Goal: Task Accomplishment & Management: Complete application form

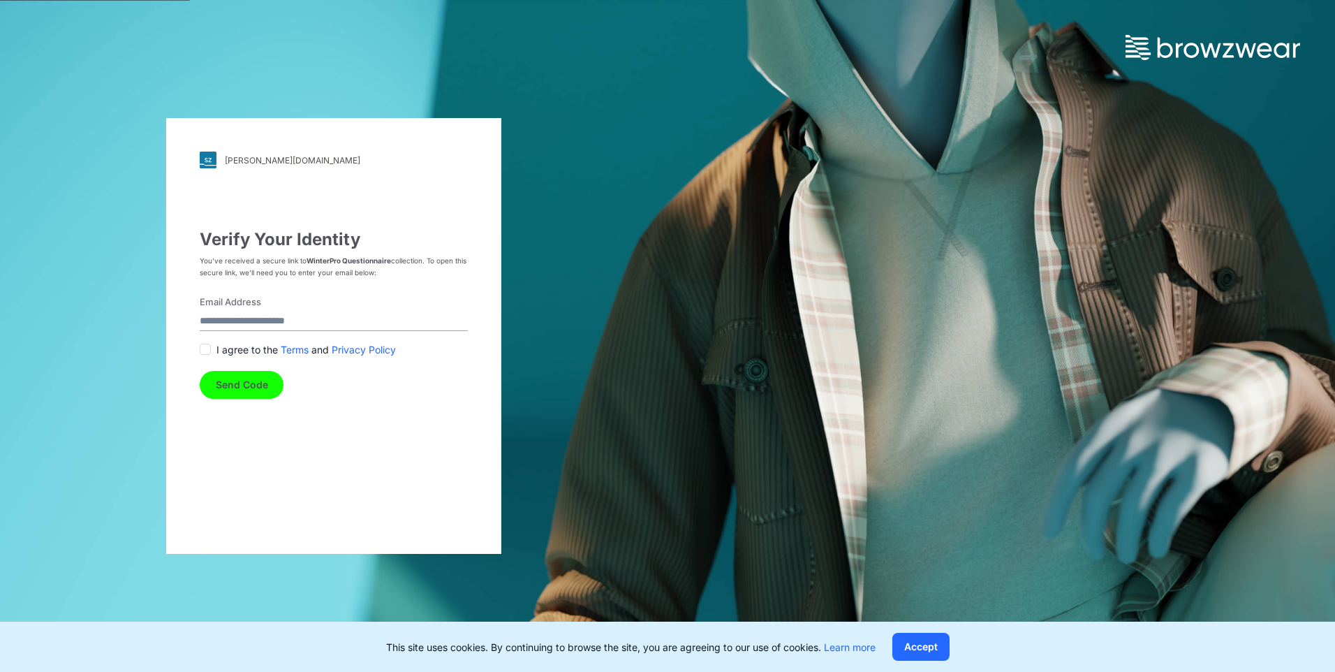
click at [307, 319] on input "Email Address" at bounding box center [334, 321] width 268 height 19
type input "**********"
click at [201, 351] on span at bounding box center [205, 349] width 11 height 11
click at [237, 381] on button "Send Code" at bounding box center [242, 385] width 84 height 28
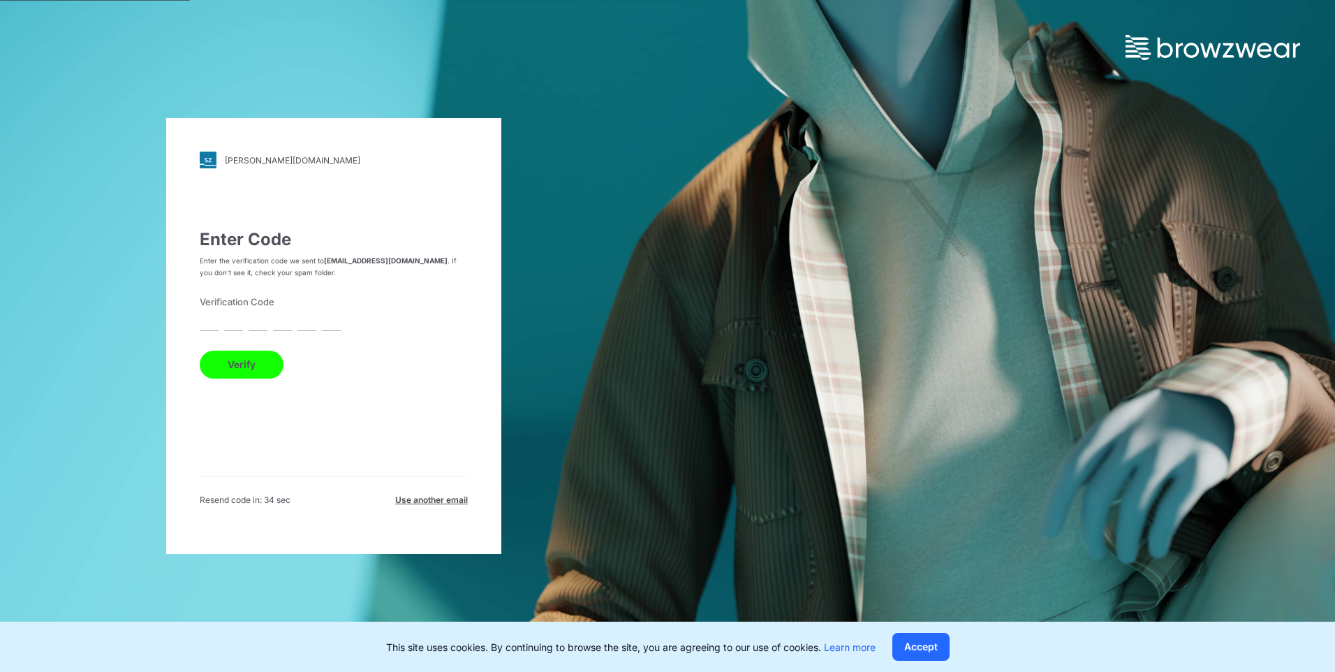
paste input "*"
type input "*"
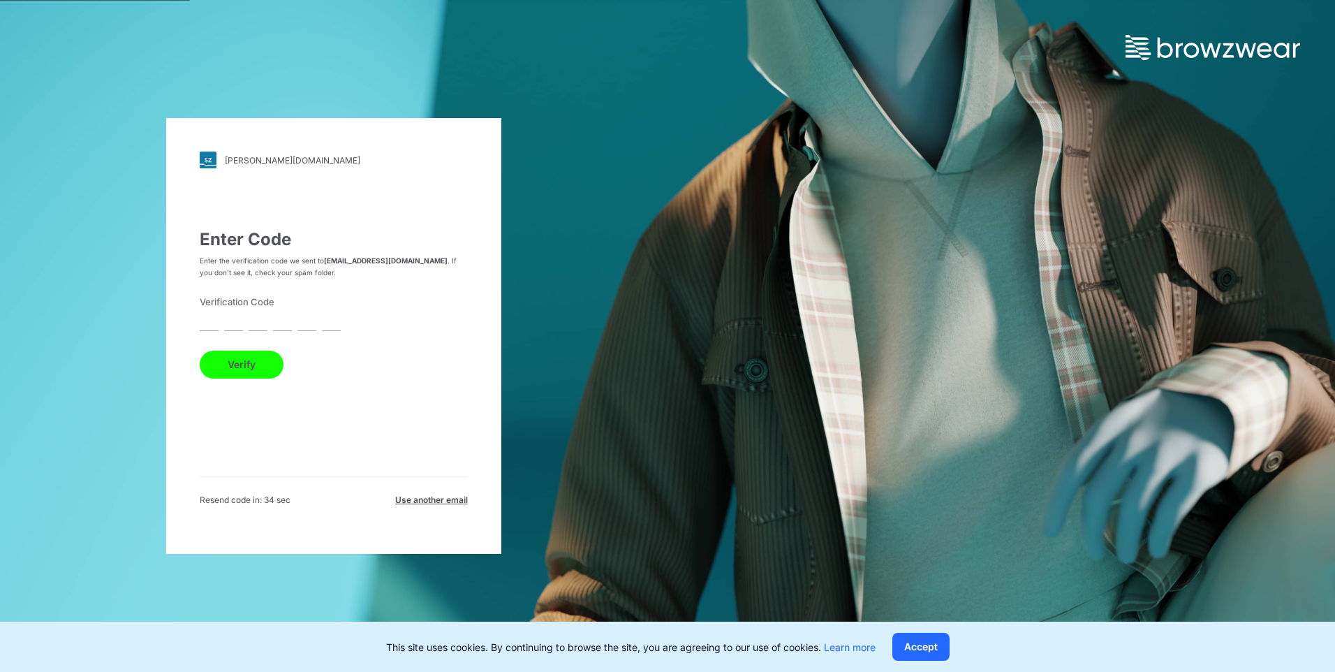
type input "*"
click at [237, 365] on button "Verify" at bounding box center [242, 365] width 84 height 28
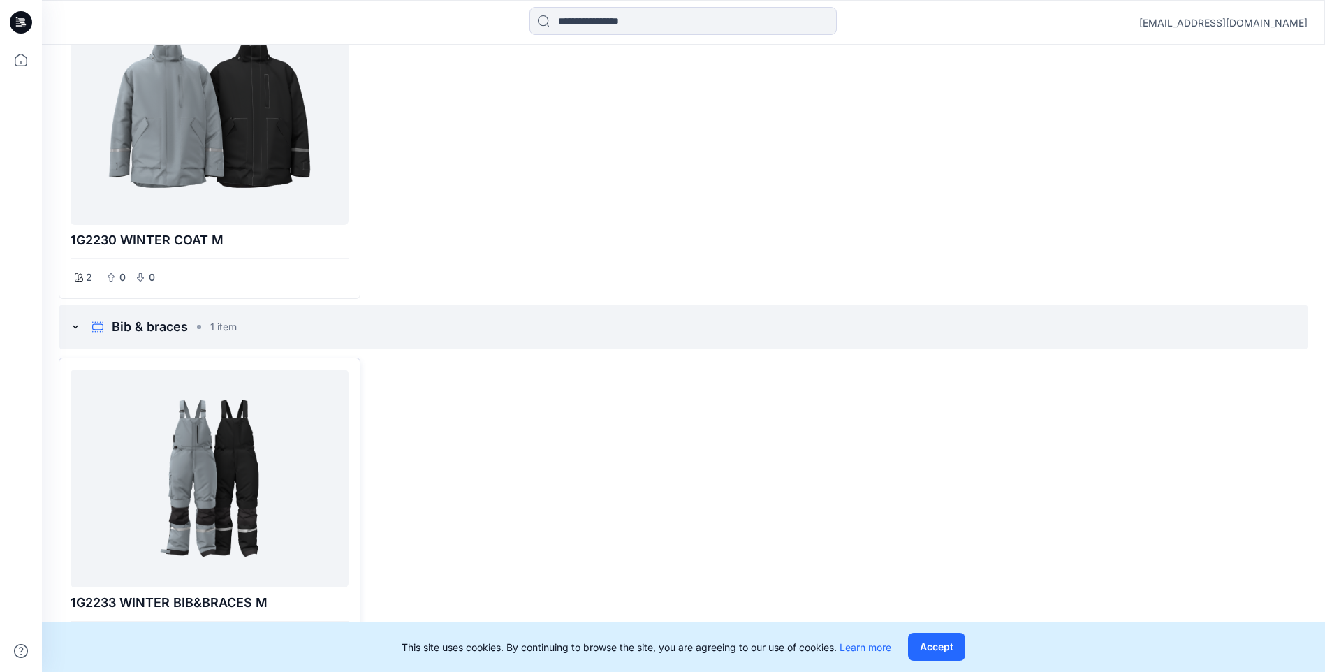
scroll to position [179, 0]
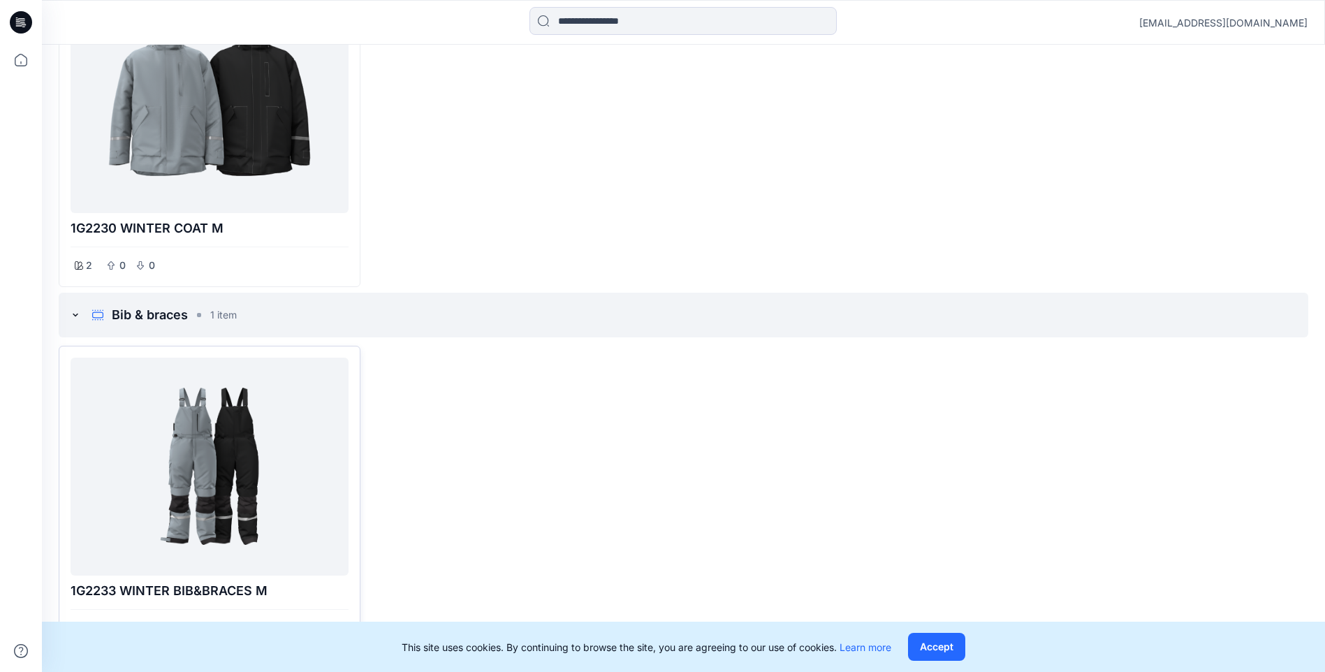
click at [215, 453] on div at bounding box center [209, 466] width 267 height 207
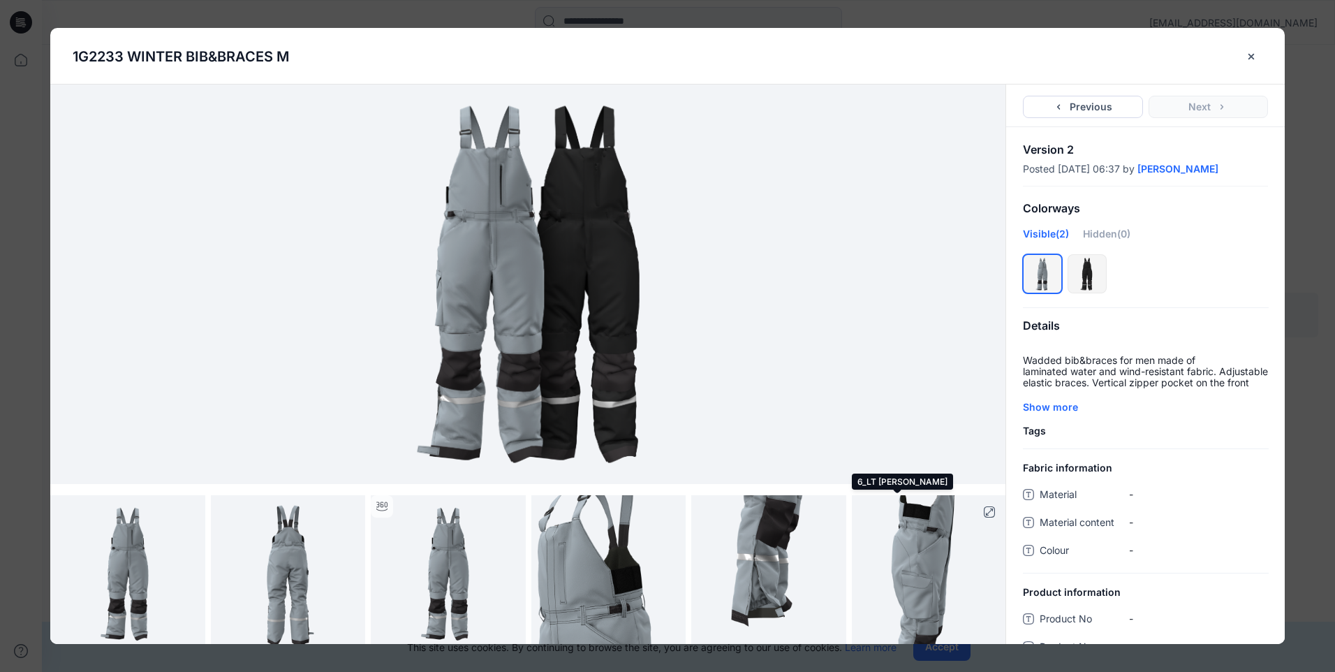
click at [906, 555] on img at bounding box center [929, 572] width 155 height 155
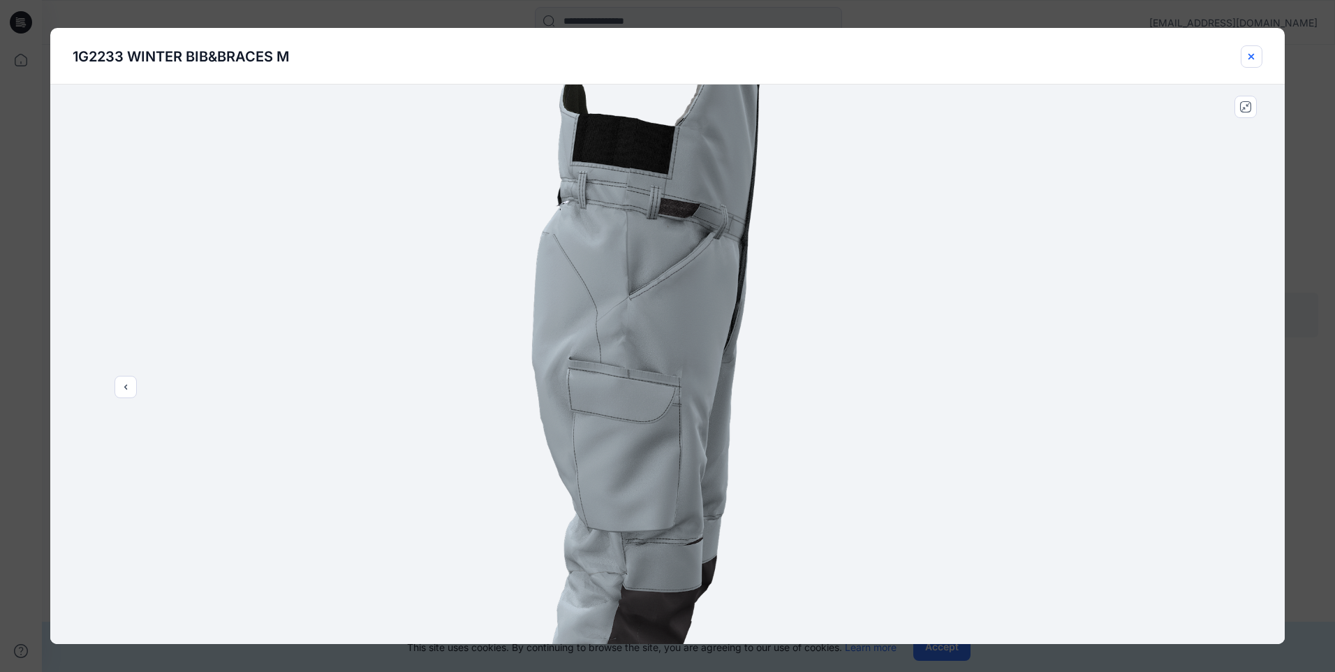
click at [1257, 52] on icon "close-btn" at bounding box center [1251, 56] width 11 height 11
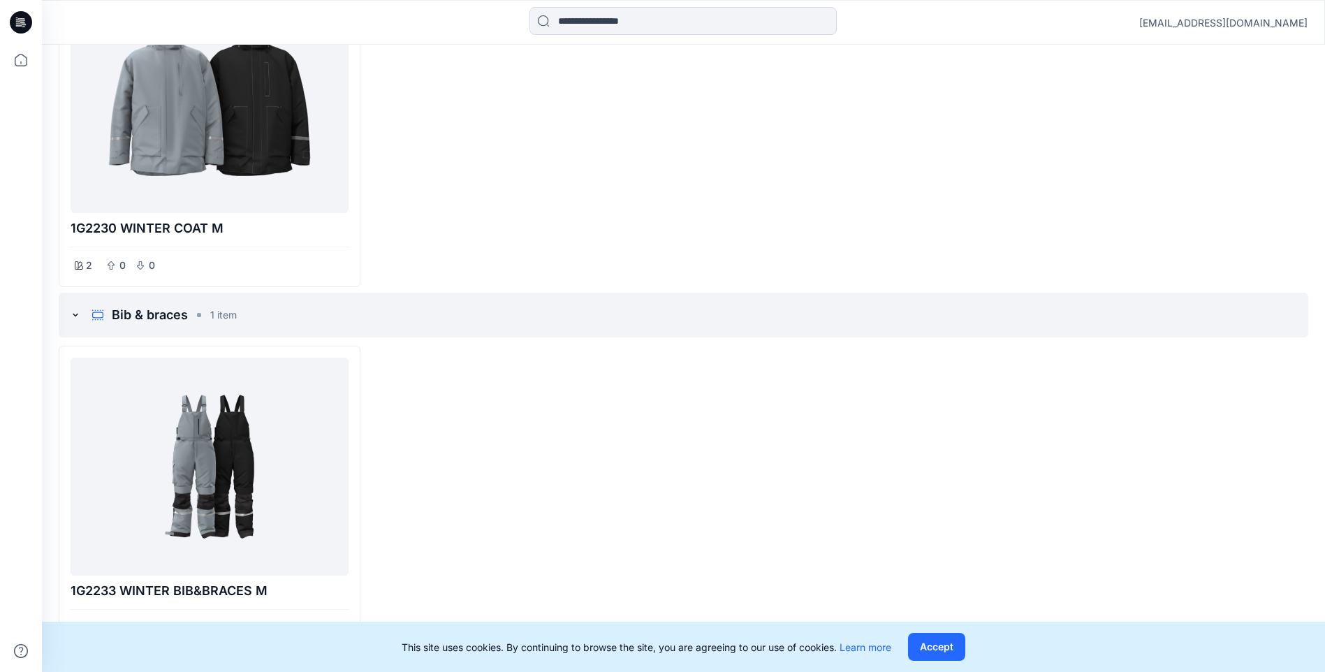
click at [474, 483] on div at bounding box center [525, 498] width 302 height 304
click at [930, 640] on button "Accept" at bounding box center [936, 647] width 57 height 28
